Goal: Task Accomplishment & Management: Use online tool/utility

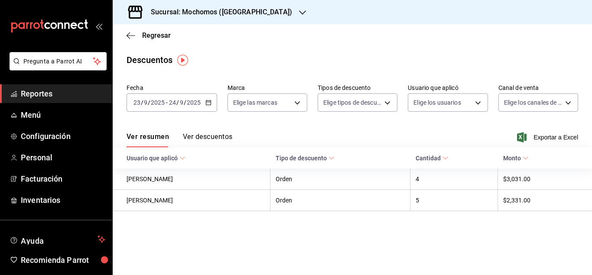
click at [83, 98] on span "Reportes" at bounding box center [63, 94] width 85 height 12
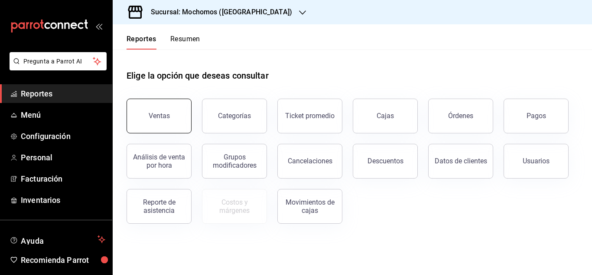
click at [171, 122] on button "Ventas" at bounding box center [159, 115] width 65 height 35
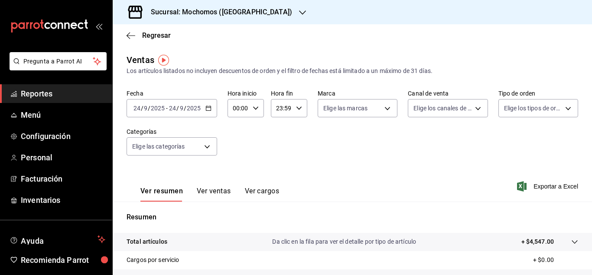
click at [212, 109] on div "[DATE] [DATE] - [DATE] [DATE]" at bounding box center [172, 108] width 91 height 18
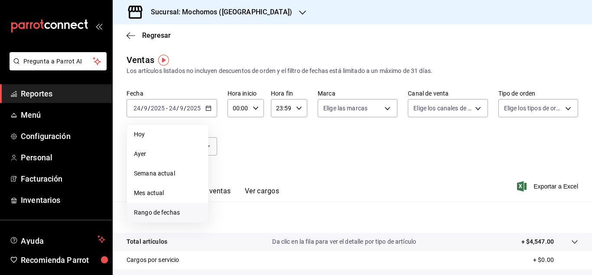
click at [182, 209] on span "Rango de fechas" at bounding box center [167, 212] width 67 height 9
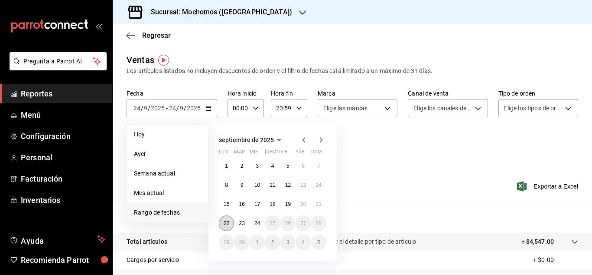
click at [226, 221] on abbr "22" at bounding box center [227, 223] width 6 height 6
click at [259, 226] on button "24" at bounding box center [257, 223] width 15 height 16
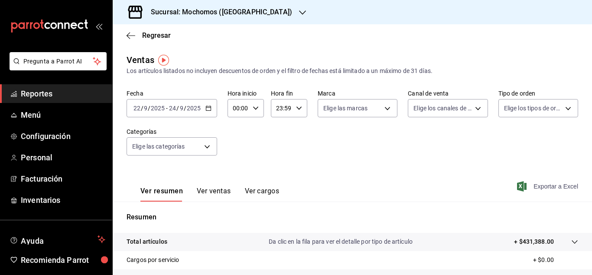
click at [518, 186] on icon "button" at bounding box center [522, 186] width 10 height 10
click at [497, 140] on div "Fecha [DATE] [DATE] - [DATE] [DATE] Hora inicio 00:00 Hora inicio Hora fin 23:5…" at bounding box center [353, 127] width 452 height 76
click at [563, 191] on div "Ver resumen Ver ventas Ver cargos Exportar a Excel" at bounding box center [353, 184] width 480 height 36
click at [543, 184] on span "Exportar a Excel" at bounding box center [548, 186] width 59 height 10
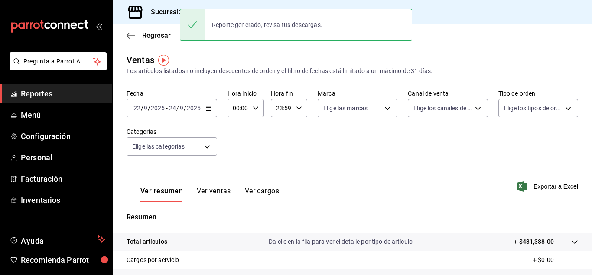
click at [478, 72] on div "Los artículos listados no incluyen descuentos de orden y el filtro de fechas es…" at bounding box center [353, 70] width 452 height 9
